Goal: Navigation & Orientation: Find specific page/section

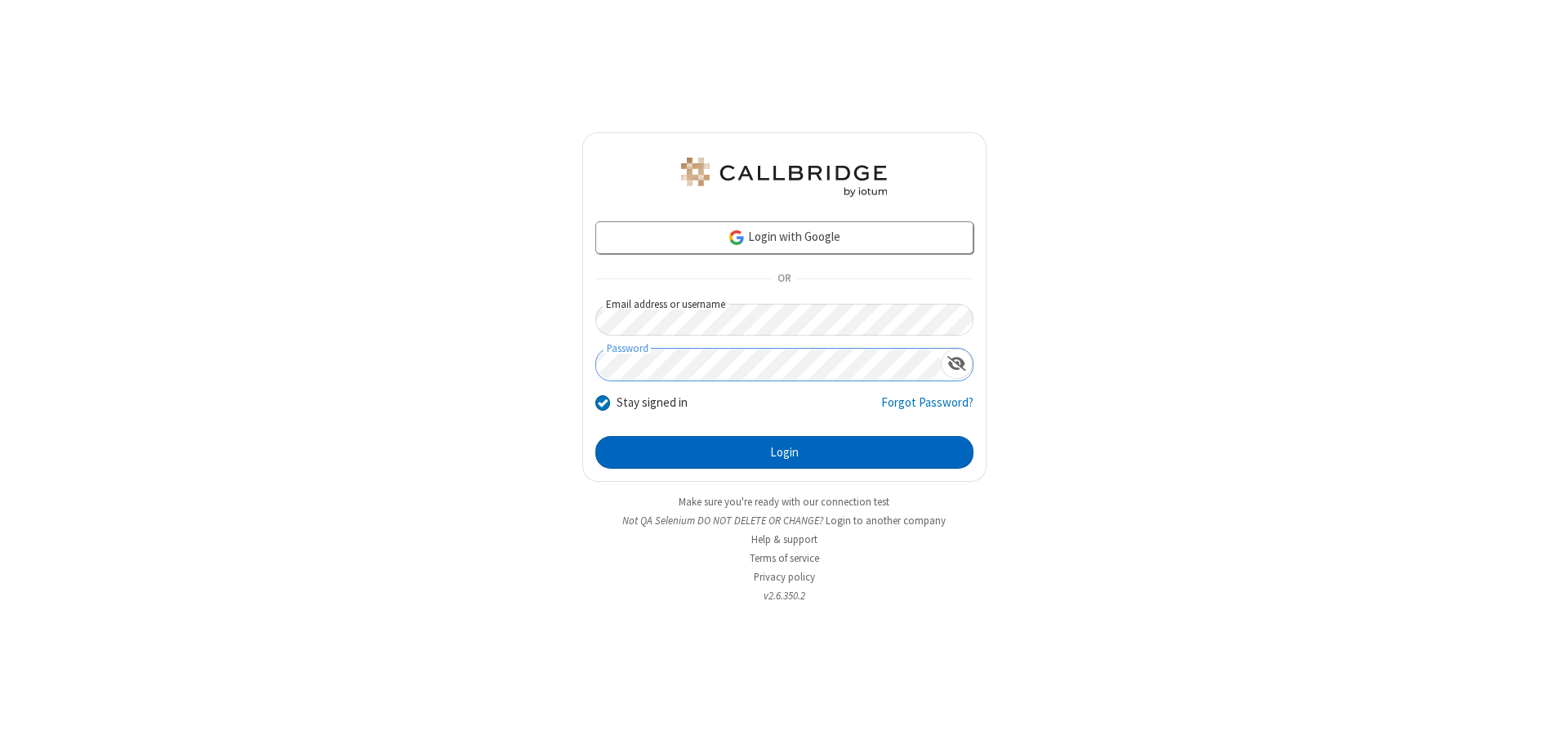
click at [784, 453] on button "Login" at bounding box center [784, 452] width 378 height 32
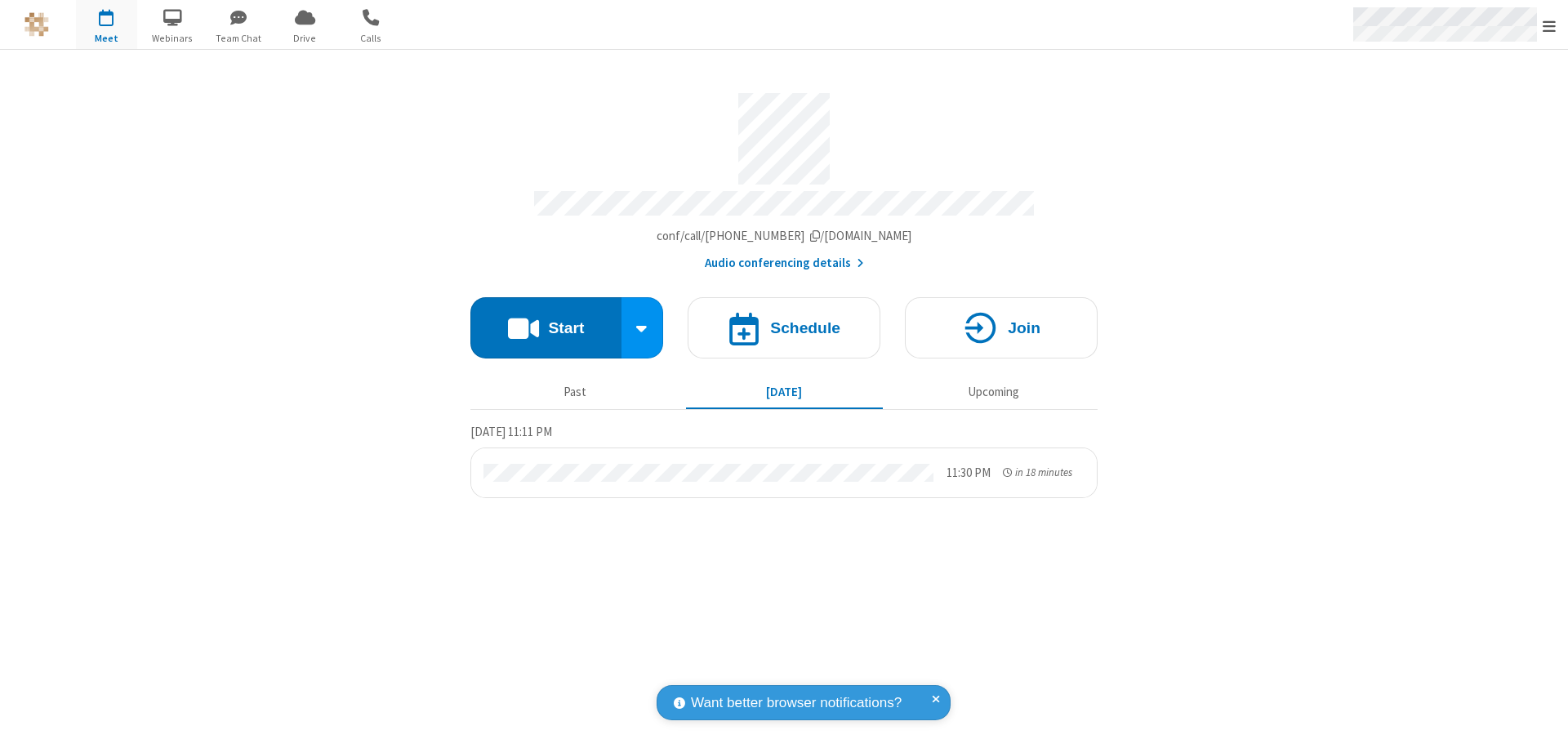
click at [1549, 25] on span "Open menu" at bounding box center [1549, 26] width 13 height 17
click at [305, 38] on span "Drive" at bounding box center [305, 38] width 61 height 15
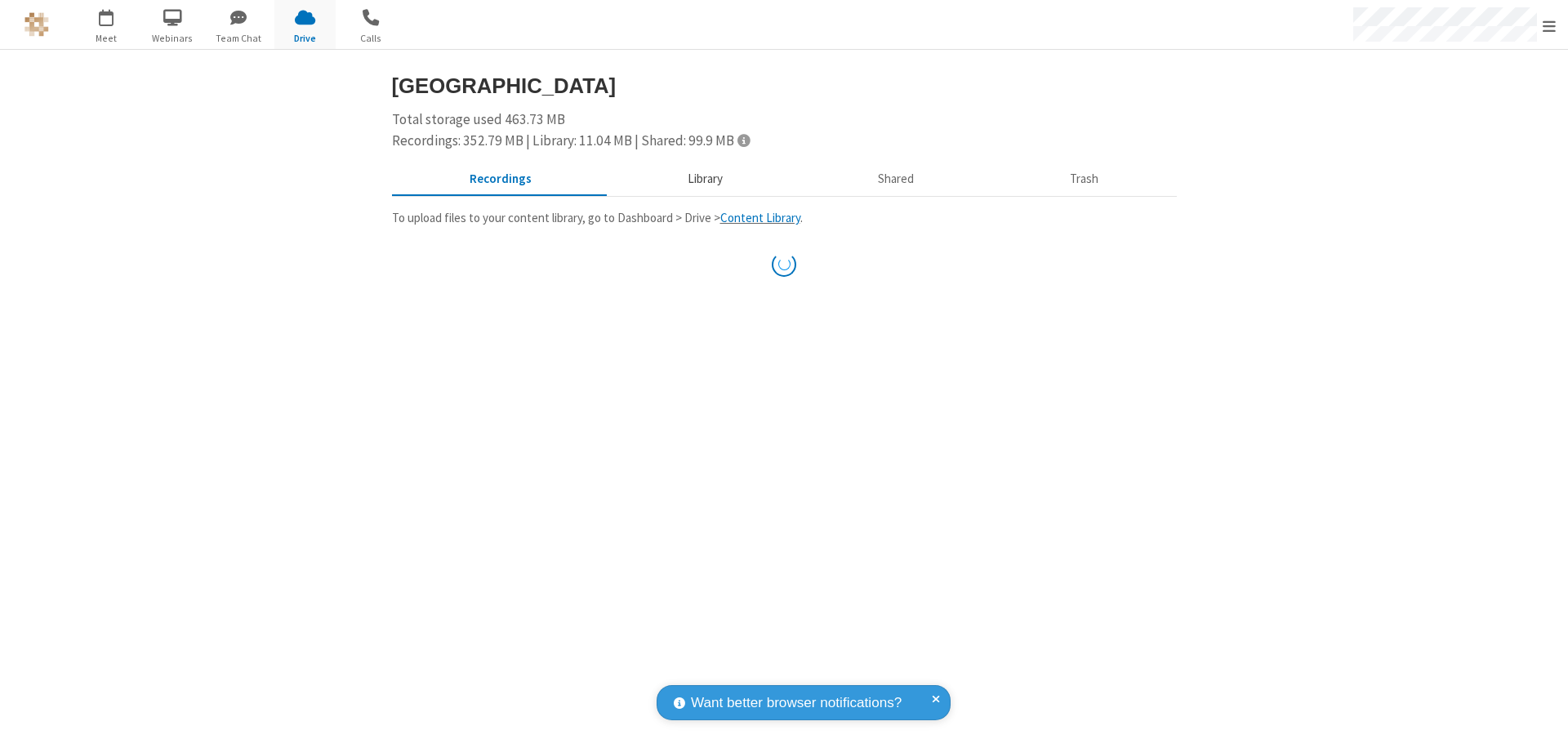
click at [703, 179] on button "Library" at bounding box center [704, 180] width 191 height 31
